Goal: Task Accomplishment & Management: Use online tool/utility

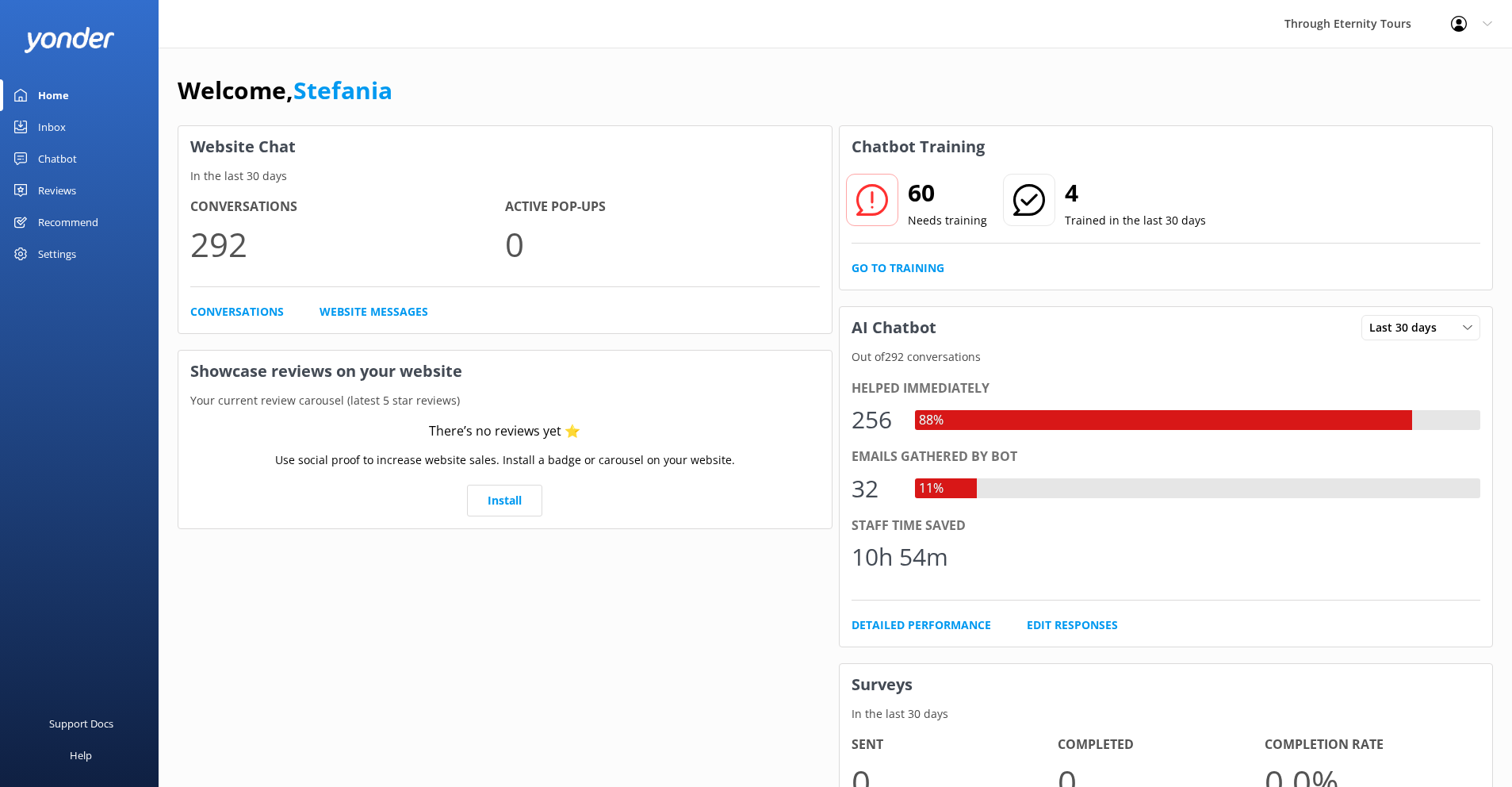
click at [56, 130] on div "Inbox" at bounding box center [52, 127] width 28 height 32
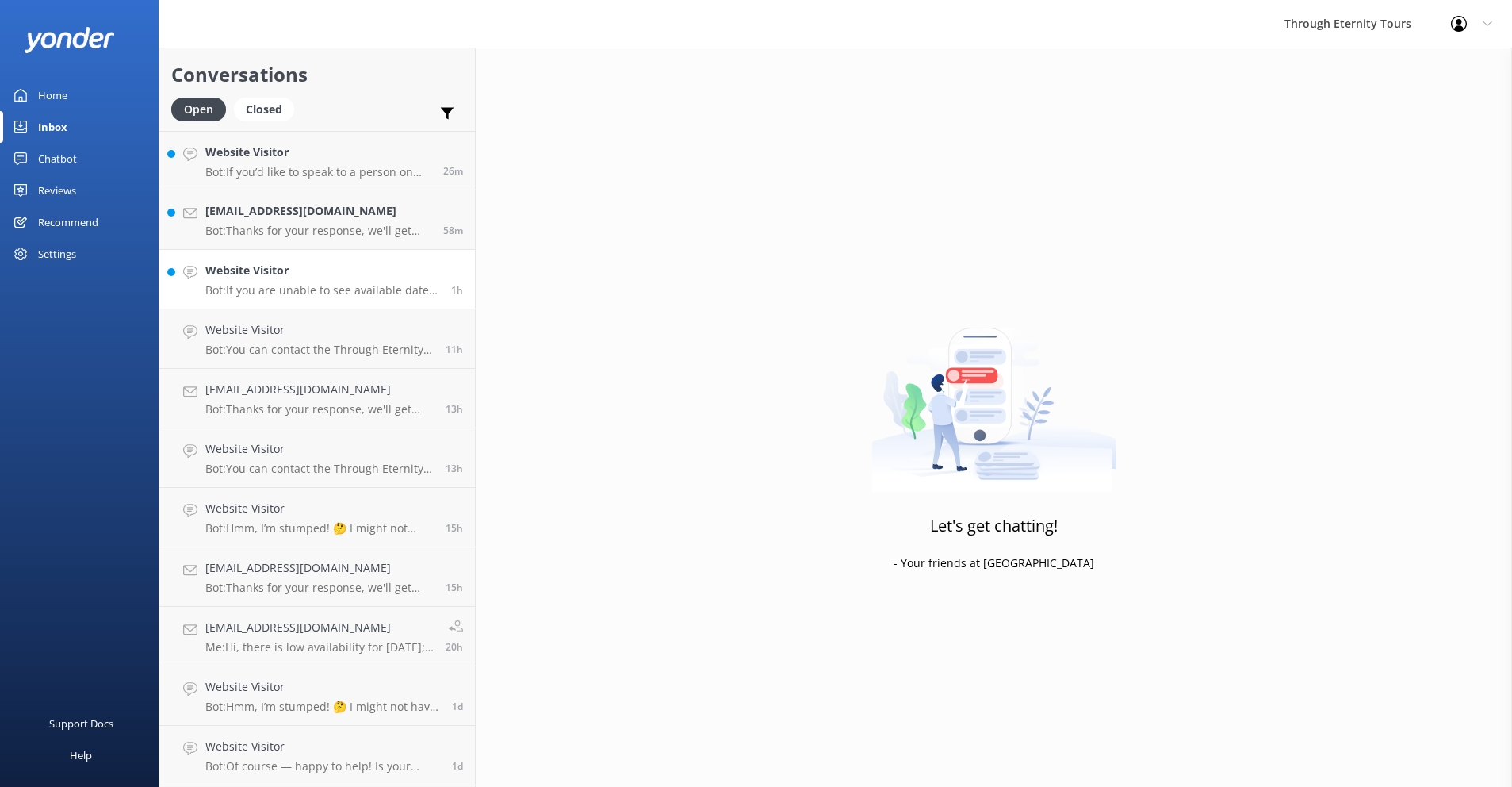
click at [324, 292] on p "Bot: If you are unable to see available dates for the Saint Mark’s Basilica Nig…" at bounding box center [323, 290] width 234 height 14
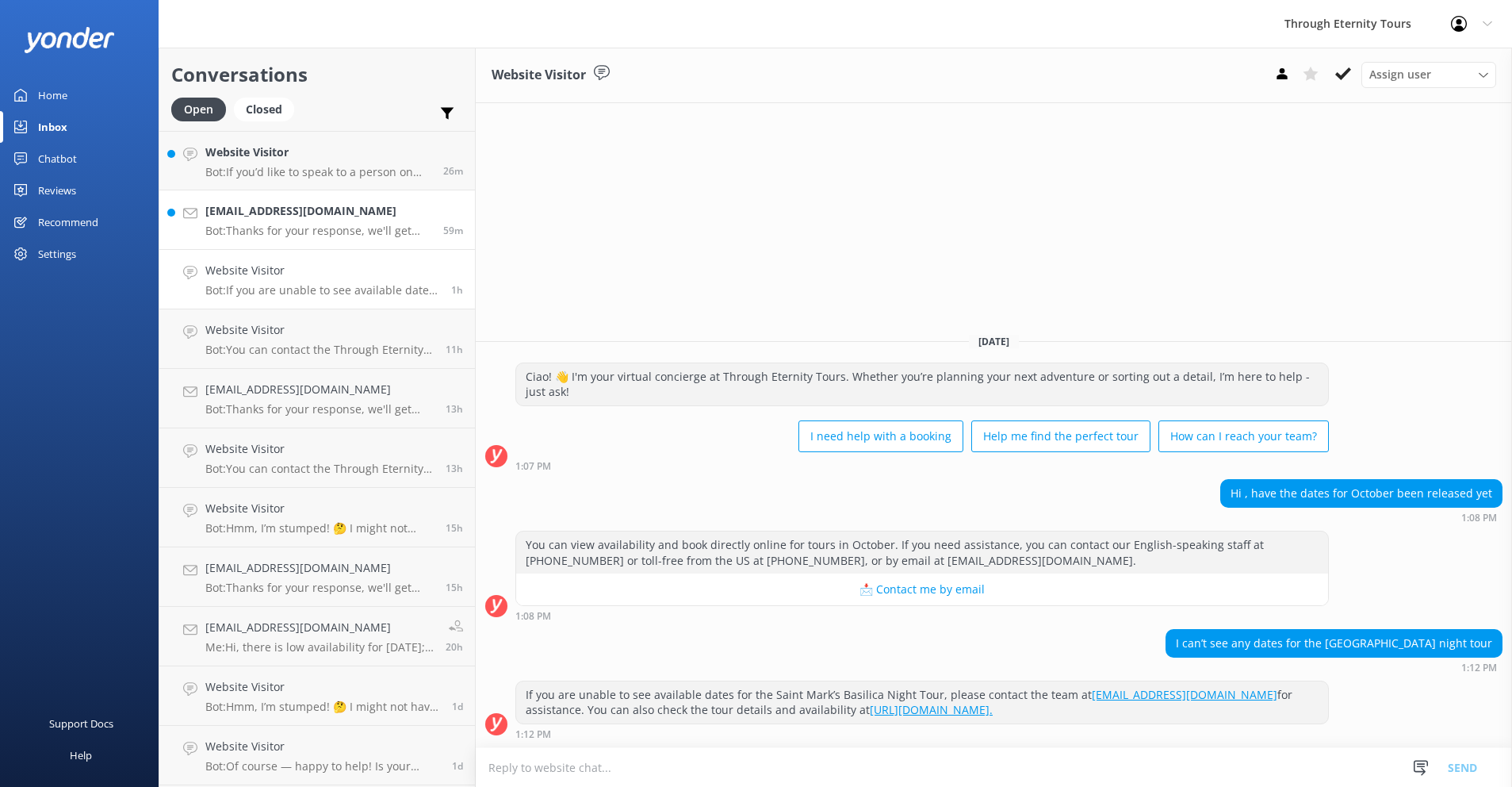
click at [286, 229] on p "Bot: Thanks for your response, we'll get back to you as soon as we can during o…" at bounding box center [319, 230] width 226 height 14
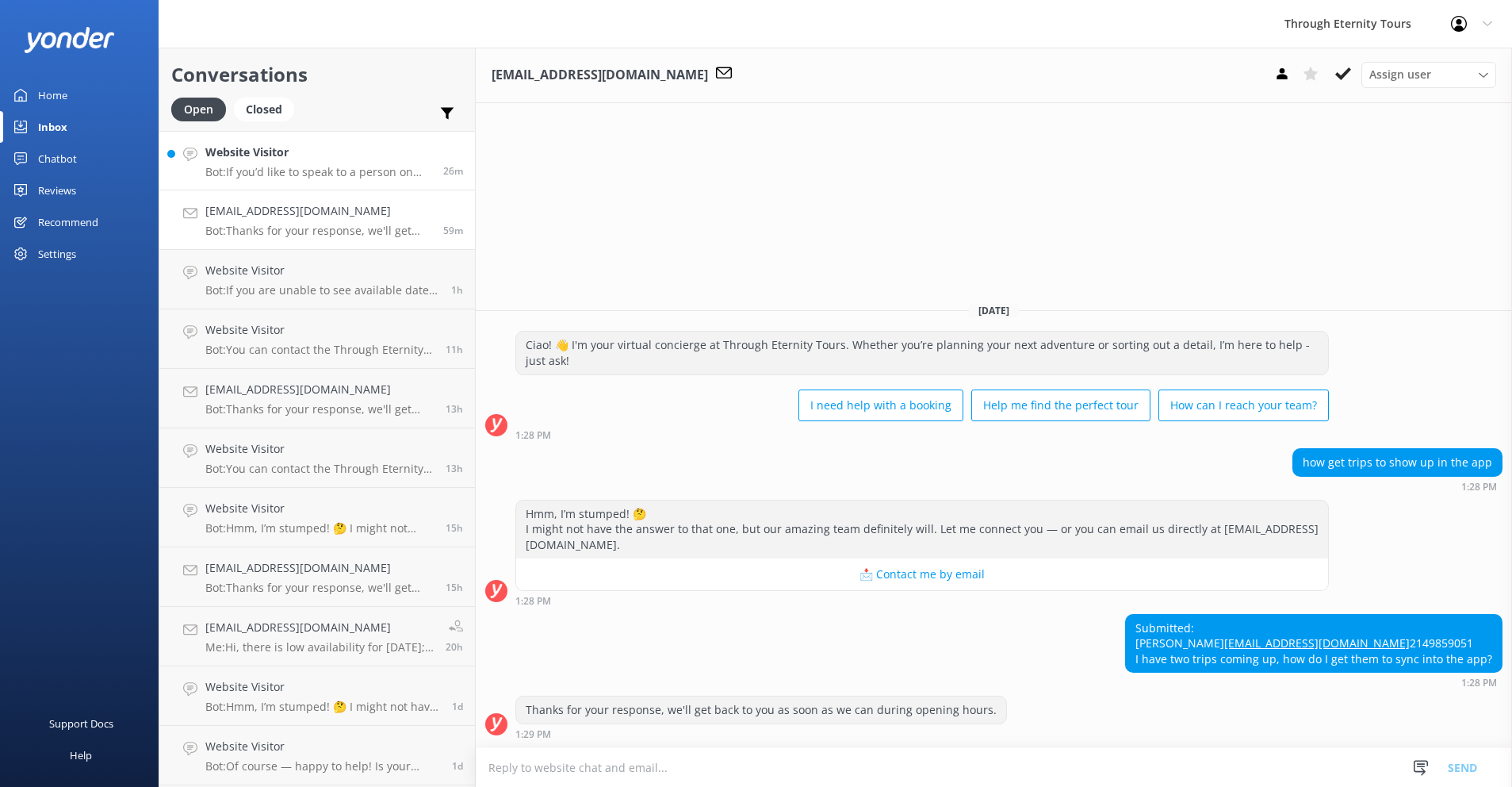
click at [326, 171] on p "Bot: If you’d like to speak to a person on the Through Eternity Tours team, ple…" at bounding box center [319, 171] width 226 height 14
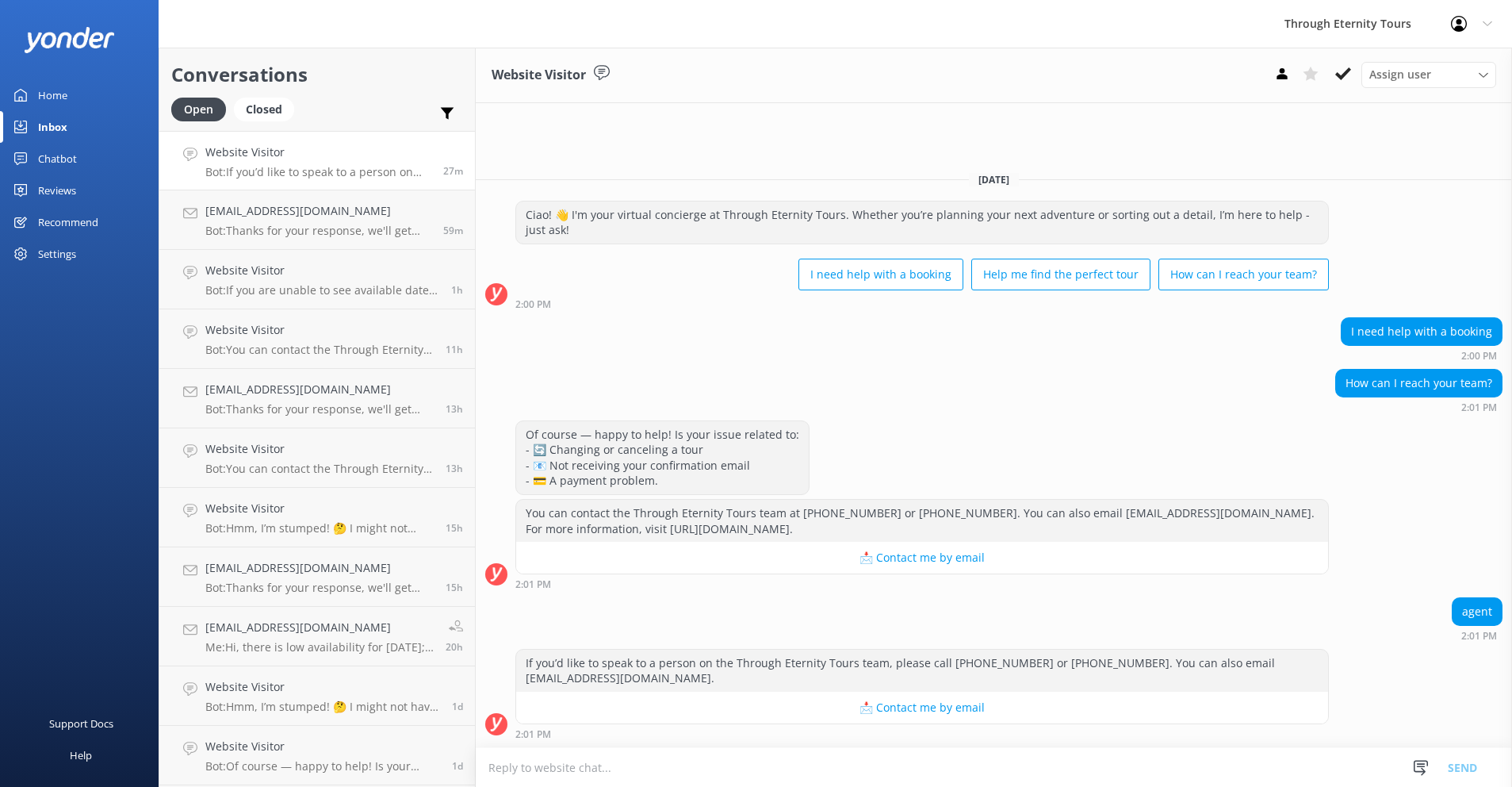
click at [52, 128] on div "Inbox" at bounding box center [53, 127] width 29 height 32
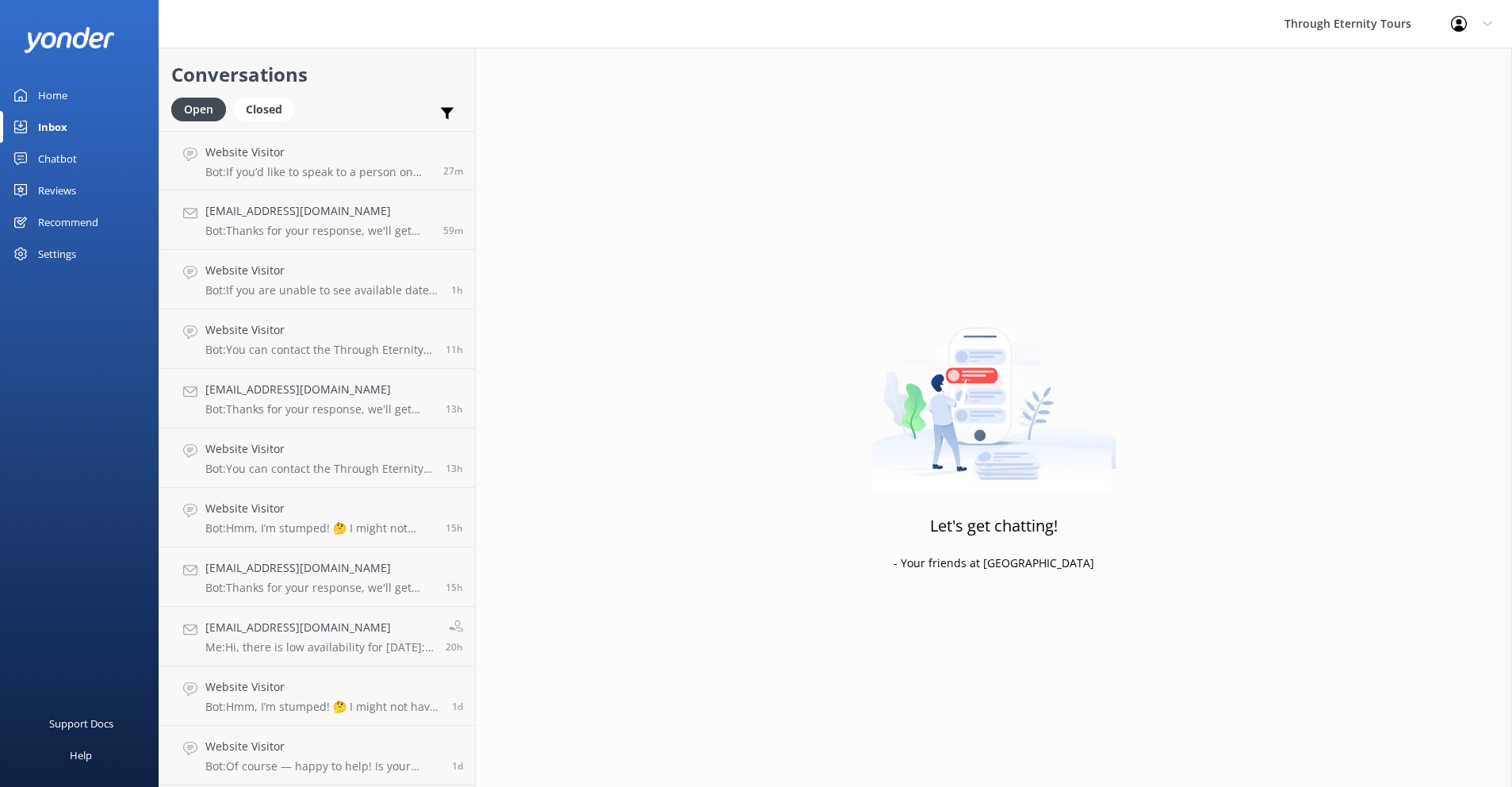
click at [52, 127] on div "Inbox" at bounding box center [53, 127] width 29 height 32
click at [53, 124] on div "Inbox" at bounding box center [53, 127] width 29 height 32
